Goal: Transaction & Acquisition: Subscribe to service/newsletter

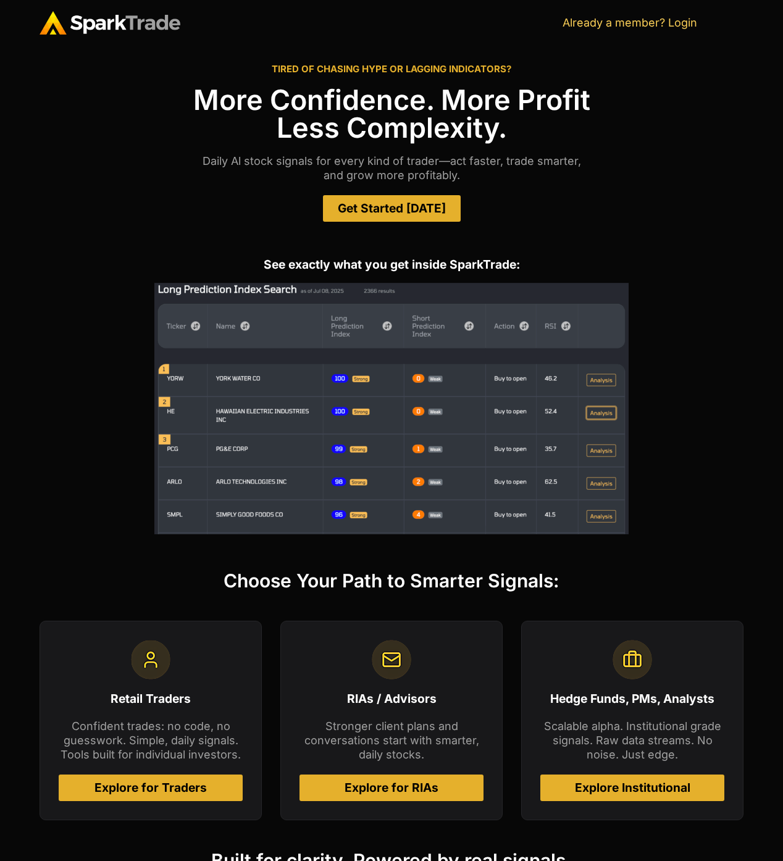
click at [395, 206] on span "Get Started Today" at bounding box center [392, 209] width 108 height 12
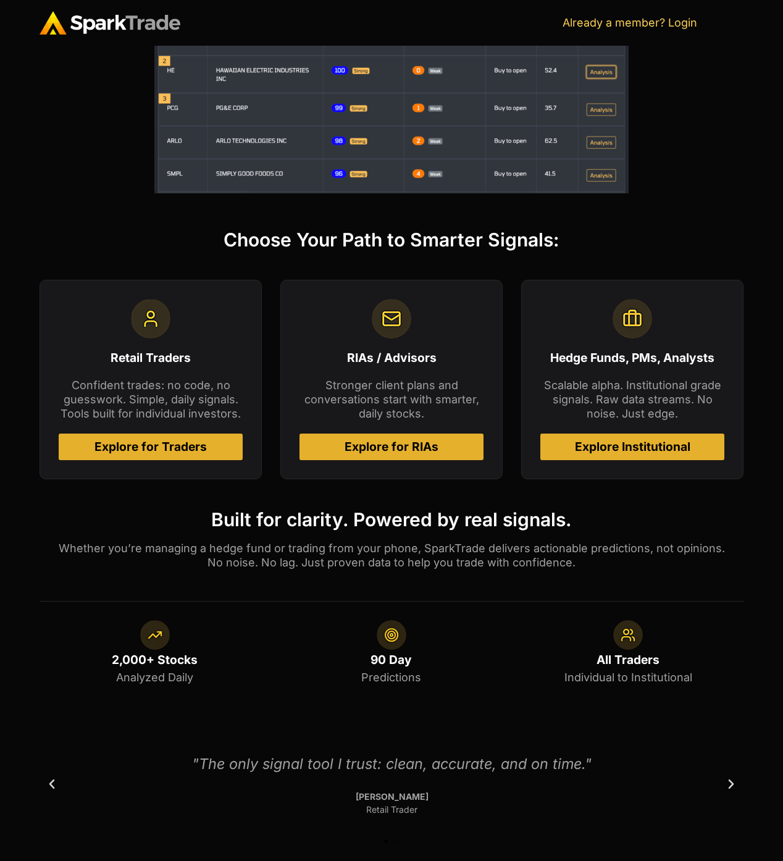
scroll to position [391, 0]
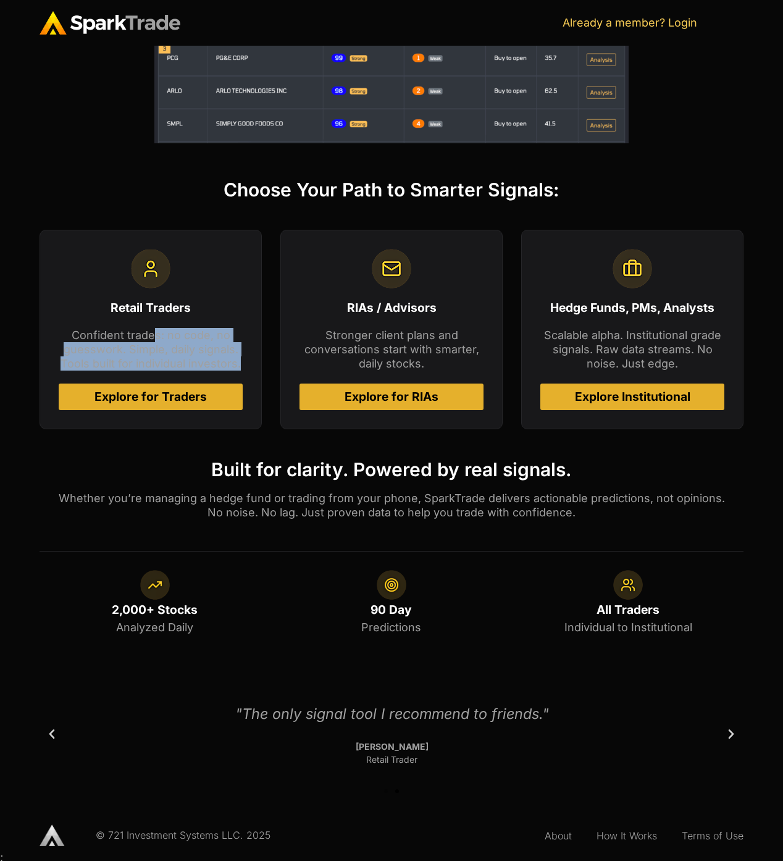
drag, startPoint x: 153, startPoint y: 332, endPoint x: 243, endPoint y: 363, distance: 95.3
click at [243, 363] on div "Retail Traders Confident trades: no code, no guesswork. Simple, daily signals. …" at bounding box center [151, 329] width 222 height 199
click at [220, 406] on link "Explore for Traders" at bounding box center [151, 396] width 184 height 27
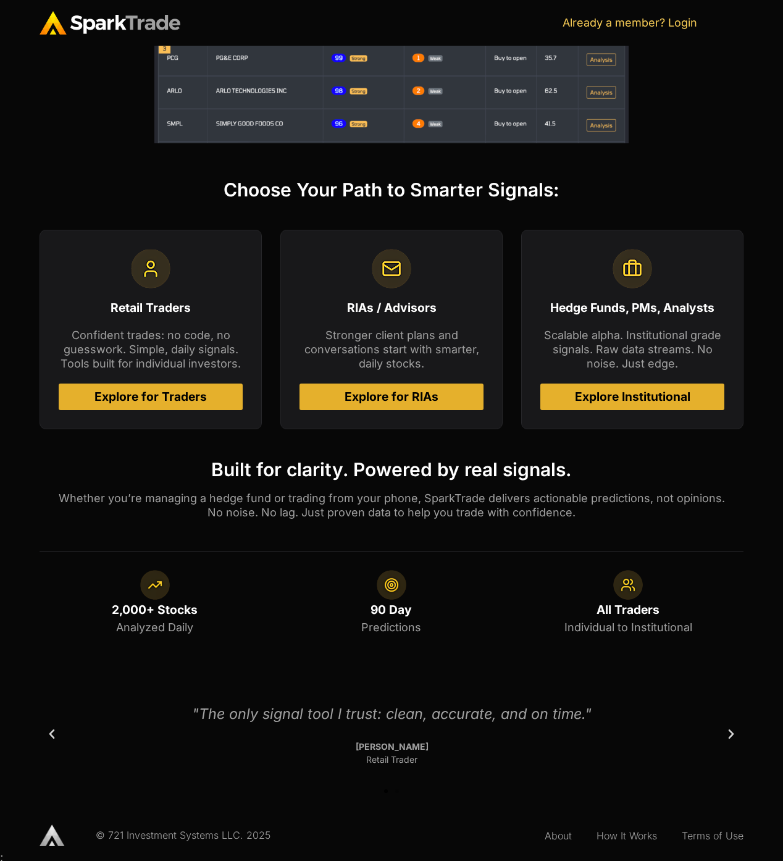
click at [447, 503] on p "Whether you’re managing a hedge fund or trading from your phone, SparkTrade del…" at bounding box center [392, 505] width 704 height 29
click at [617, 837] on link "How It Works" at bounding box center [626, 835] width 85 height 28
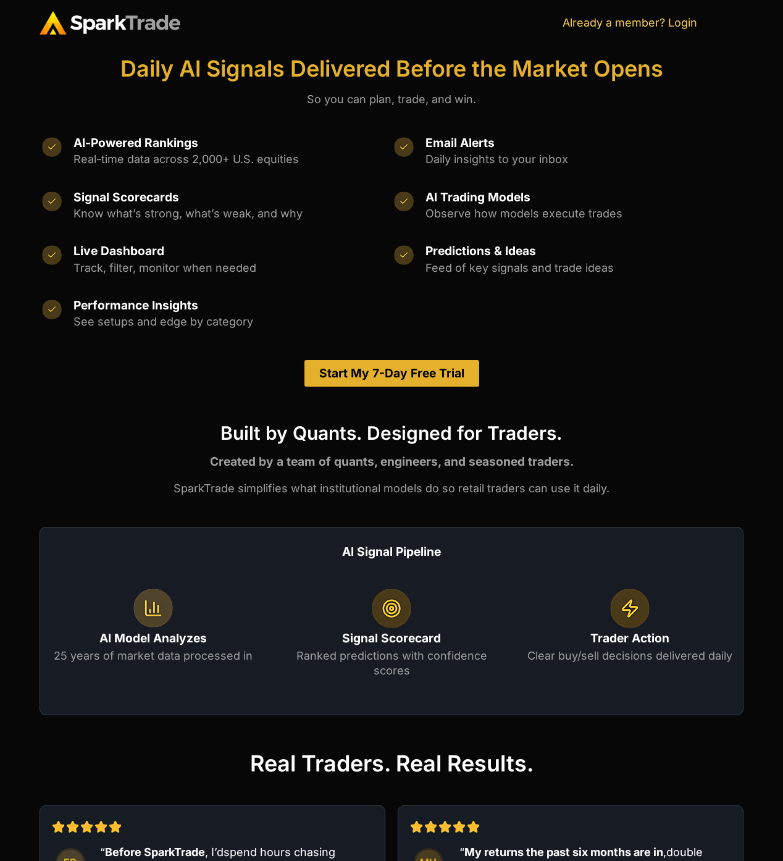
scroll to position [419, 0]
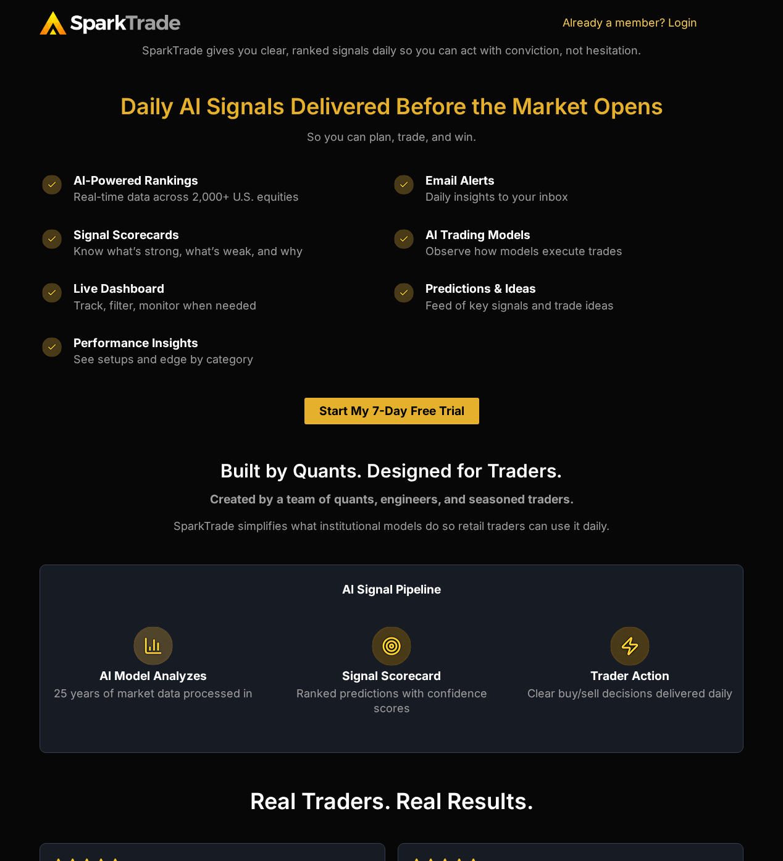
click at [348, 407] on span "Start My 7-Day Free Trial" at bounding box center [391, 411] width 145 height 12
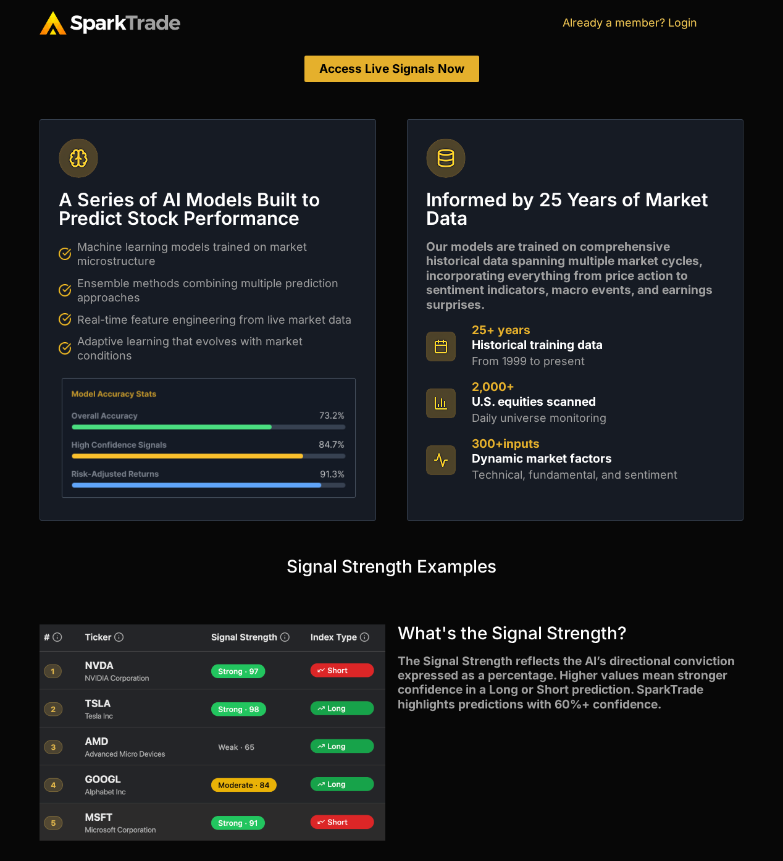
scroll to position [122, 0]
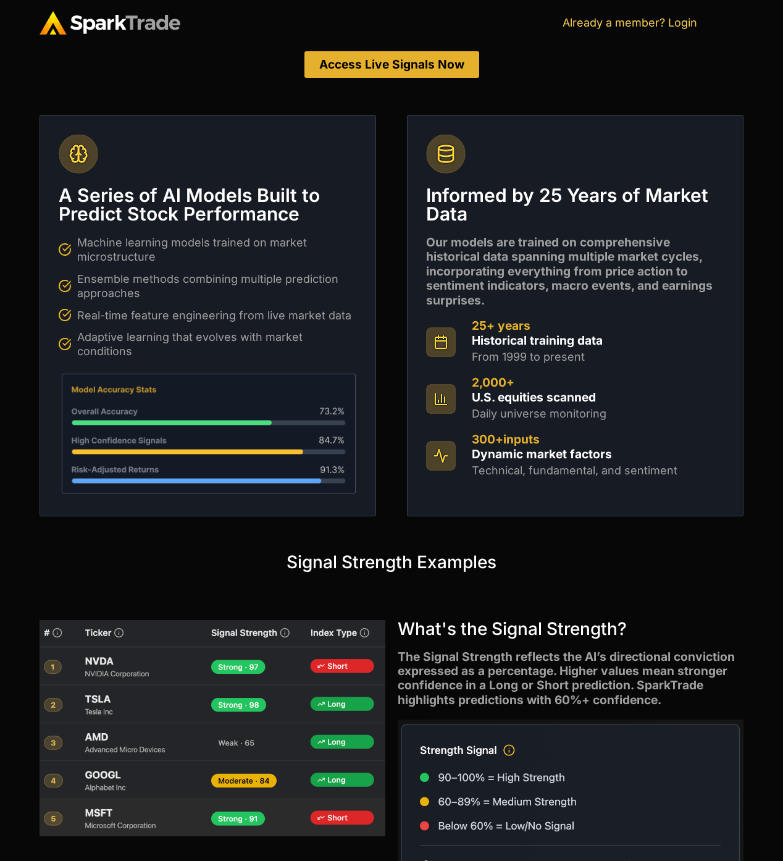
click at [428, 60] on span "Access Live Signals Now" at bounding box center [391, 65] width 145 height 12
